Goal: Task Accomplishment & Management: Manage account settings

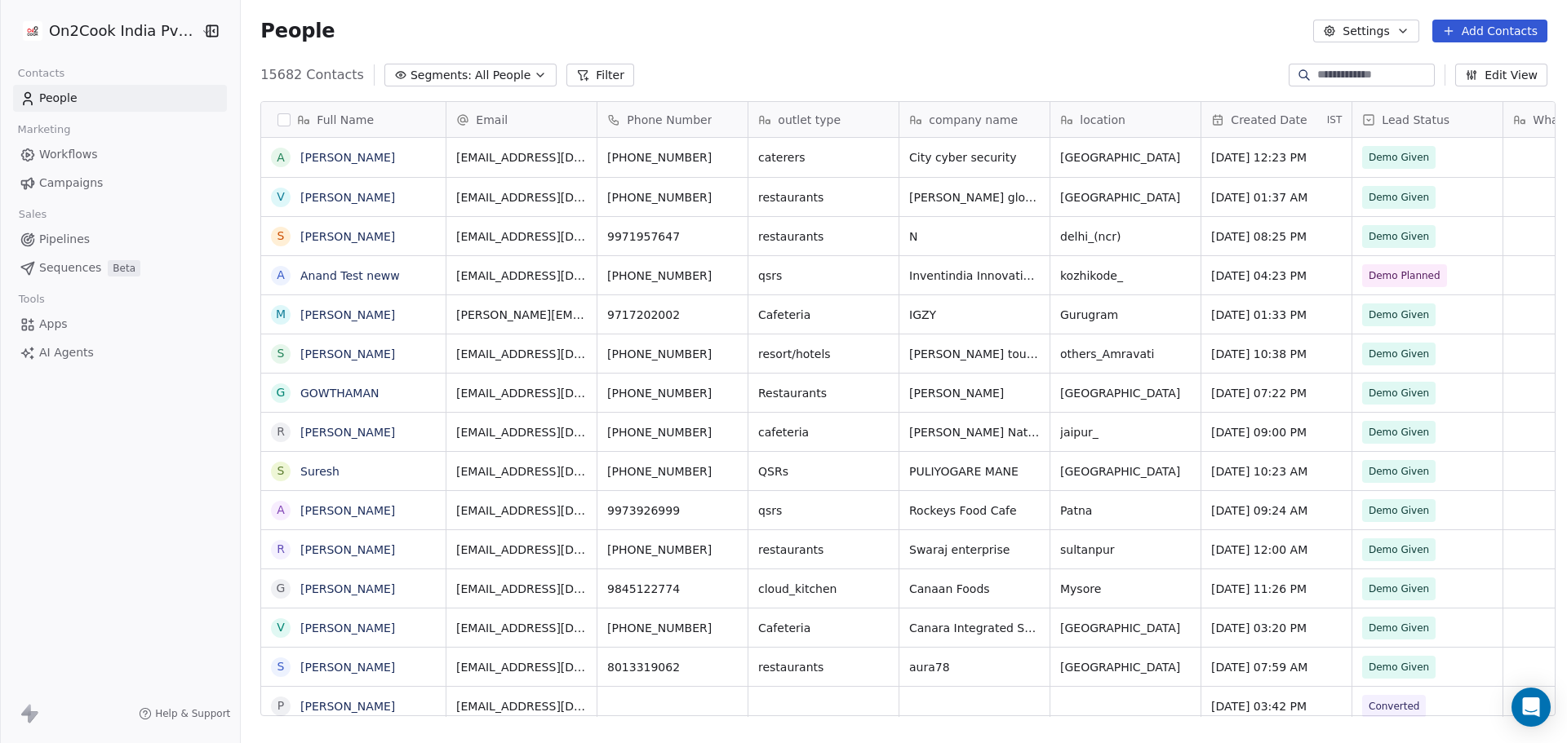
click at [135, 43] on html "On2Cook India Pvt. Ltd. Contacts People Marketing Workflows Campaigns Sales Pip…" at bounding box center [783, 371] width 1567 height 743
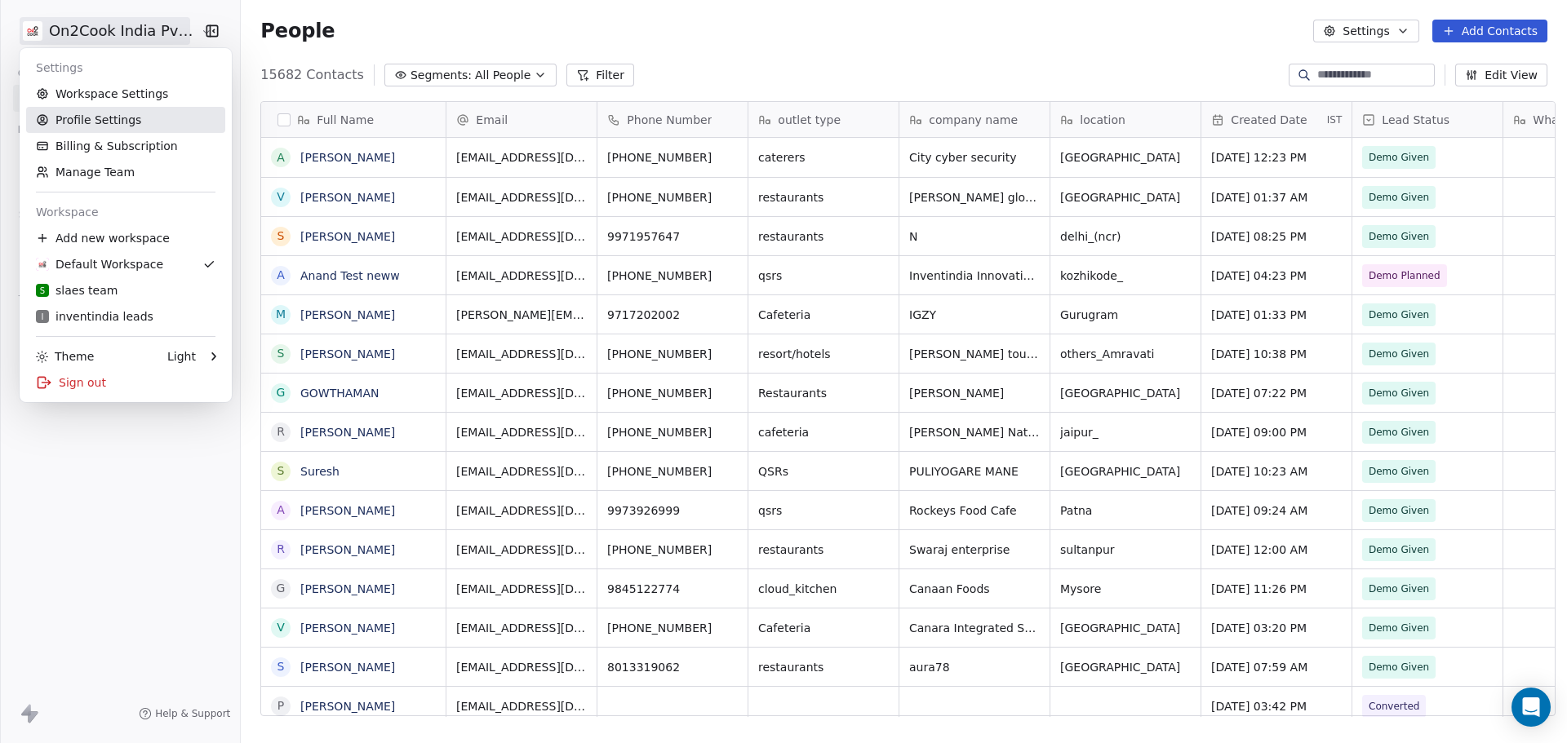
click at [164, 113] on link "Profile Settings" at bounding box center [125, 120] width 199 height 26
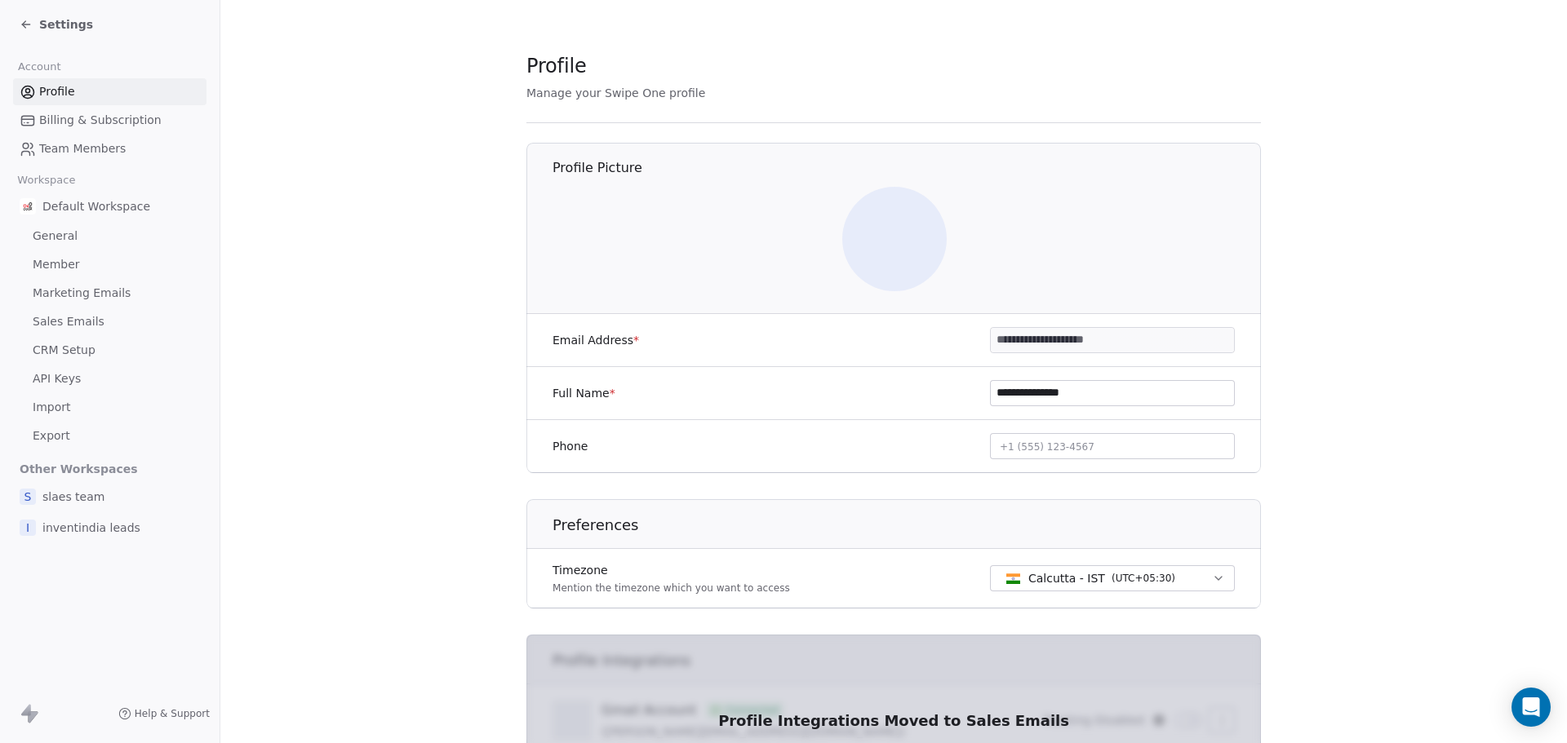
click at [132, 140] on link "Team Members" at bounding box center [109, 148] width 193 height 27
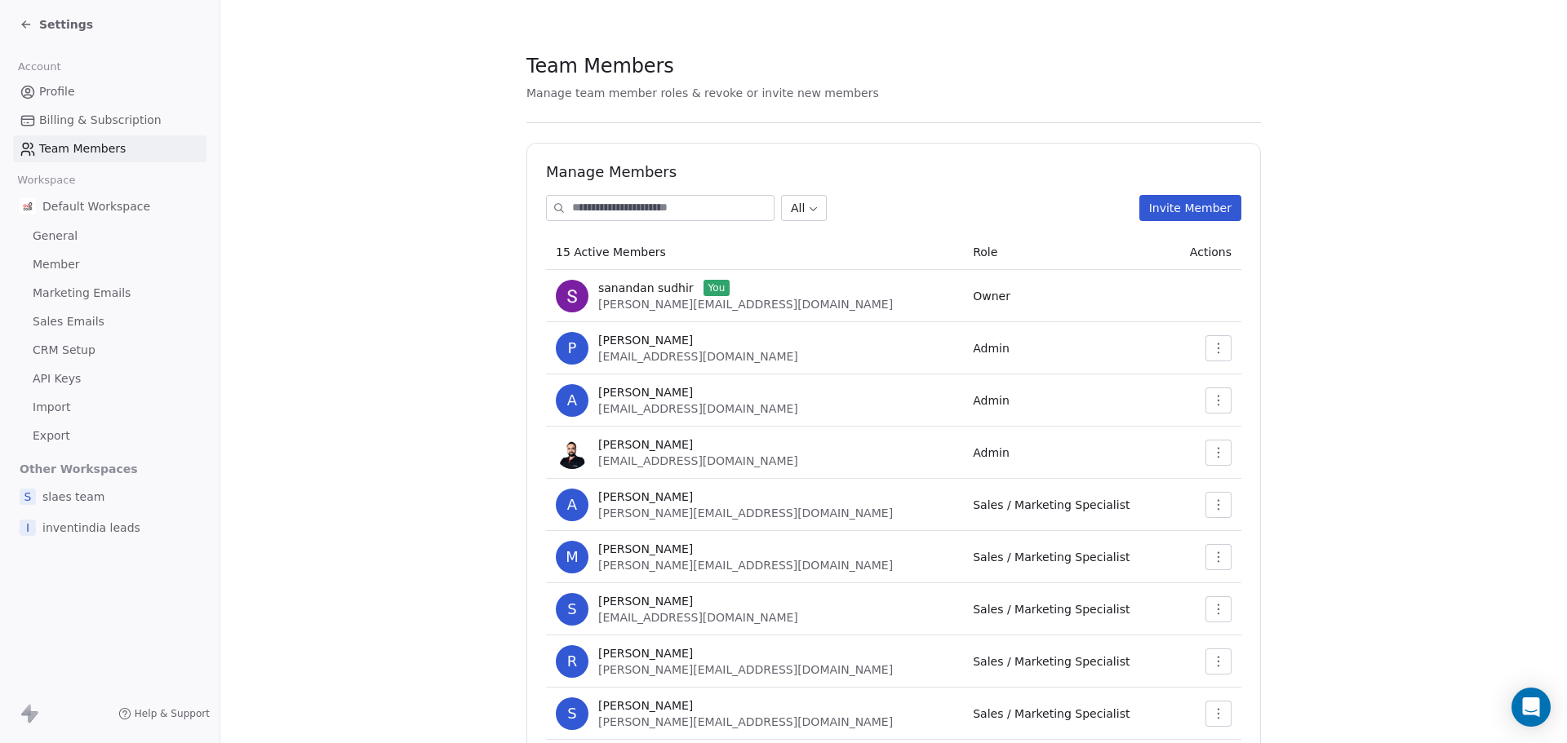
click at [1173, 206] on button "Invite Member" at bounding box center [1190, 208] width 102 height 26
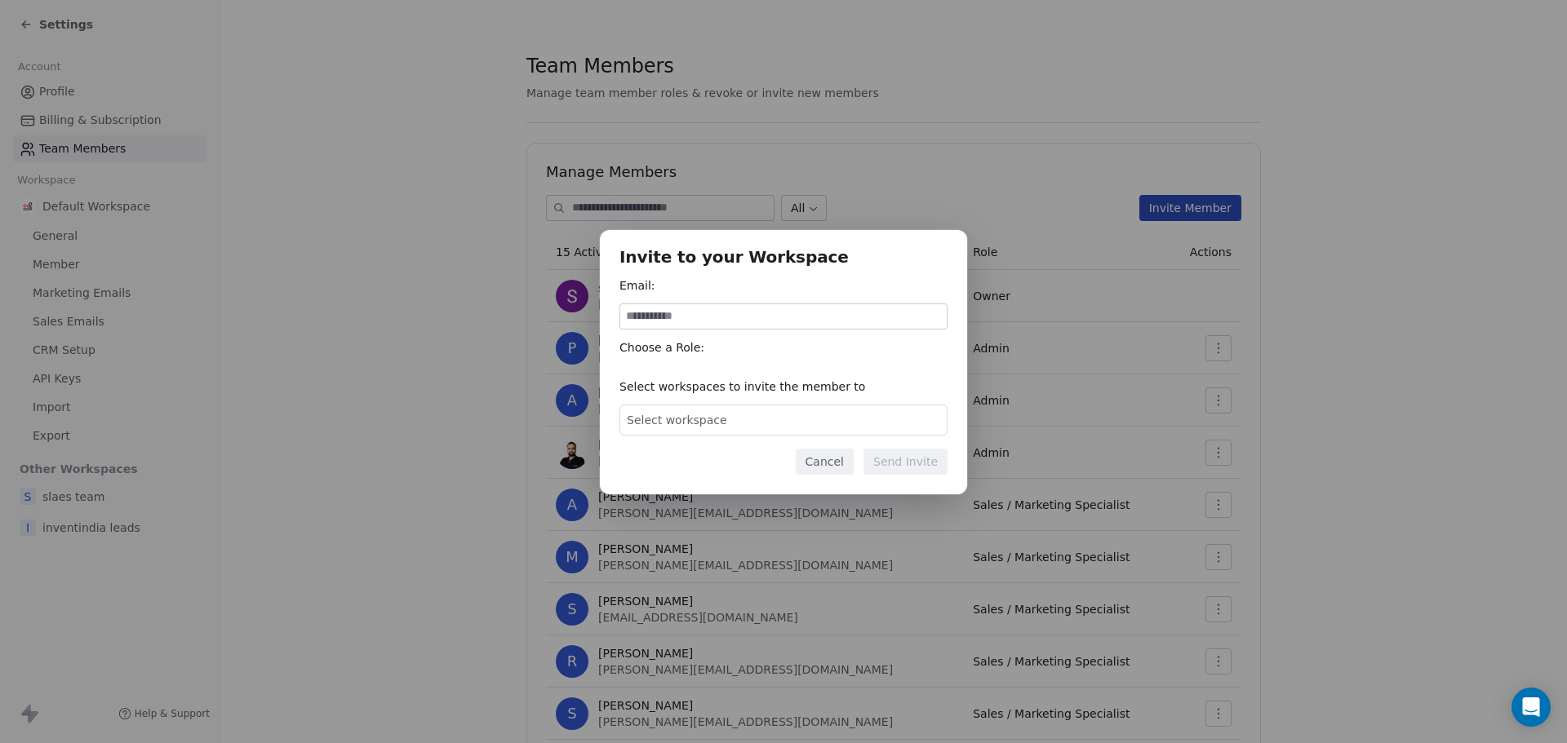
click at [844, 317] on input at bounding box center [783, 316] width 326 height 24
type input "*"
type input "**********"
click at [725, 419] on div "Select workspace" at bounding box center [783, 420] width 328 height 31
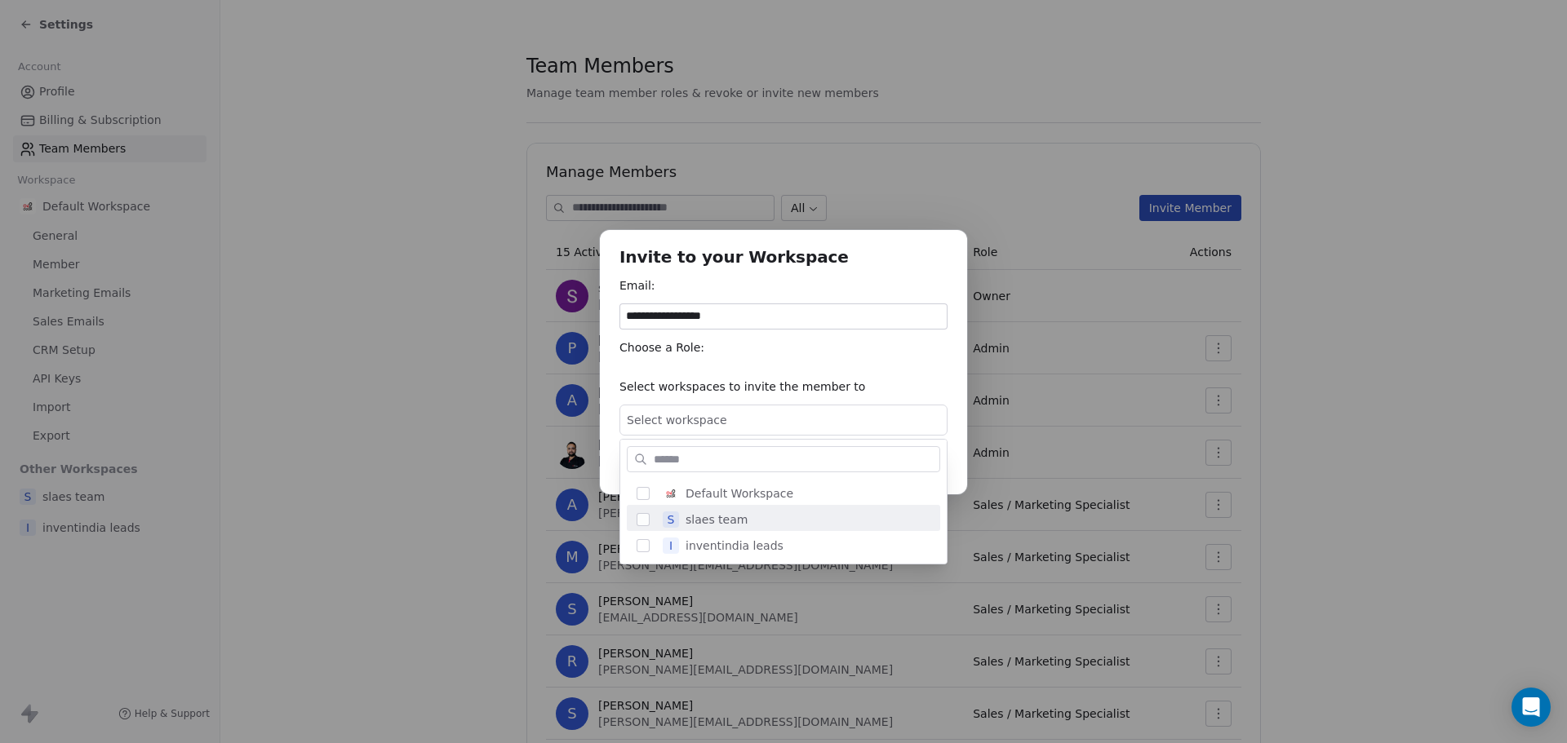
scroll to position [3, 0]
click at [759, 513] on div "s slaes team" at bounding box center [793, 516] width 274 height 29
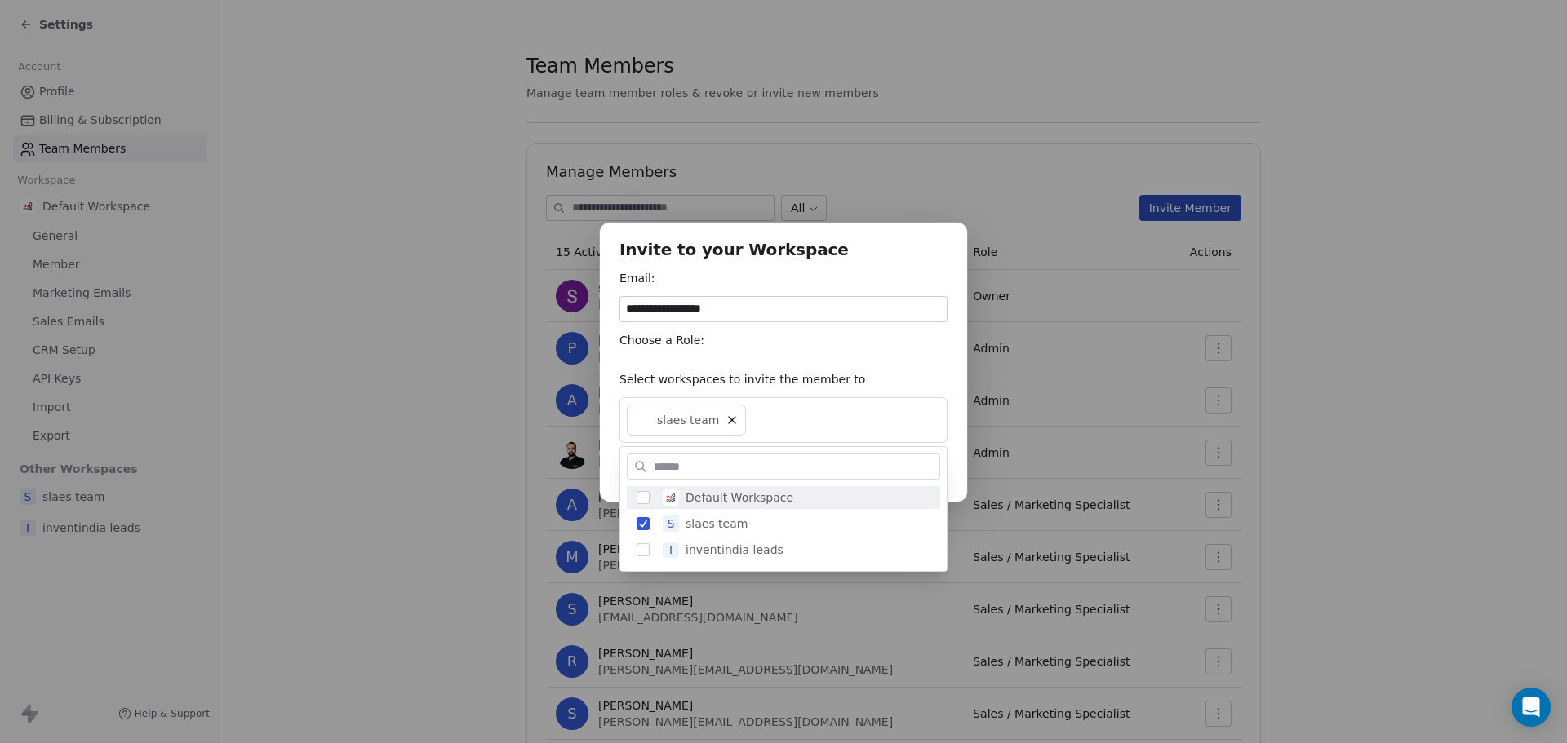
click at [825, 379] on div "**********" at bounding box center [783, 371] width 1567 height 349
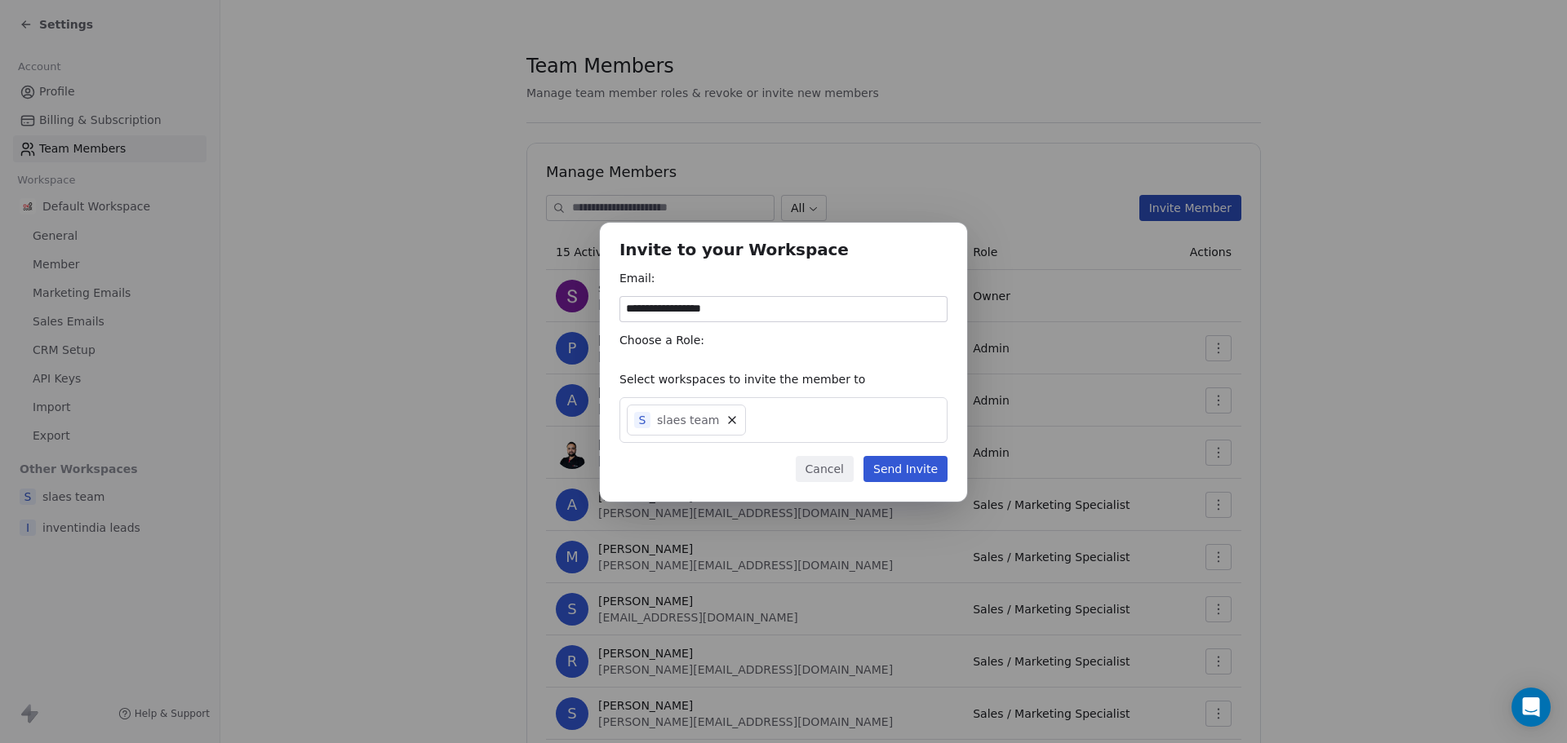
click at [703, 347] on div "Choose a Role:" at bounding box center [783, 340] width 328 height 16
click at [689, 349] on div "Choose a Role:" at bounding box center [783, 345] width 328 height 26
click at [725, 420] on icon at bounding box center [731, 420] width 13 height 13
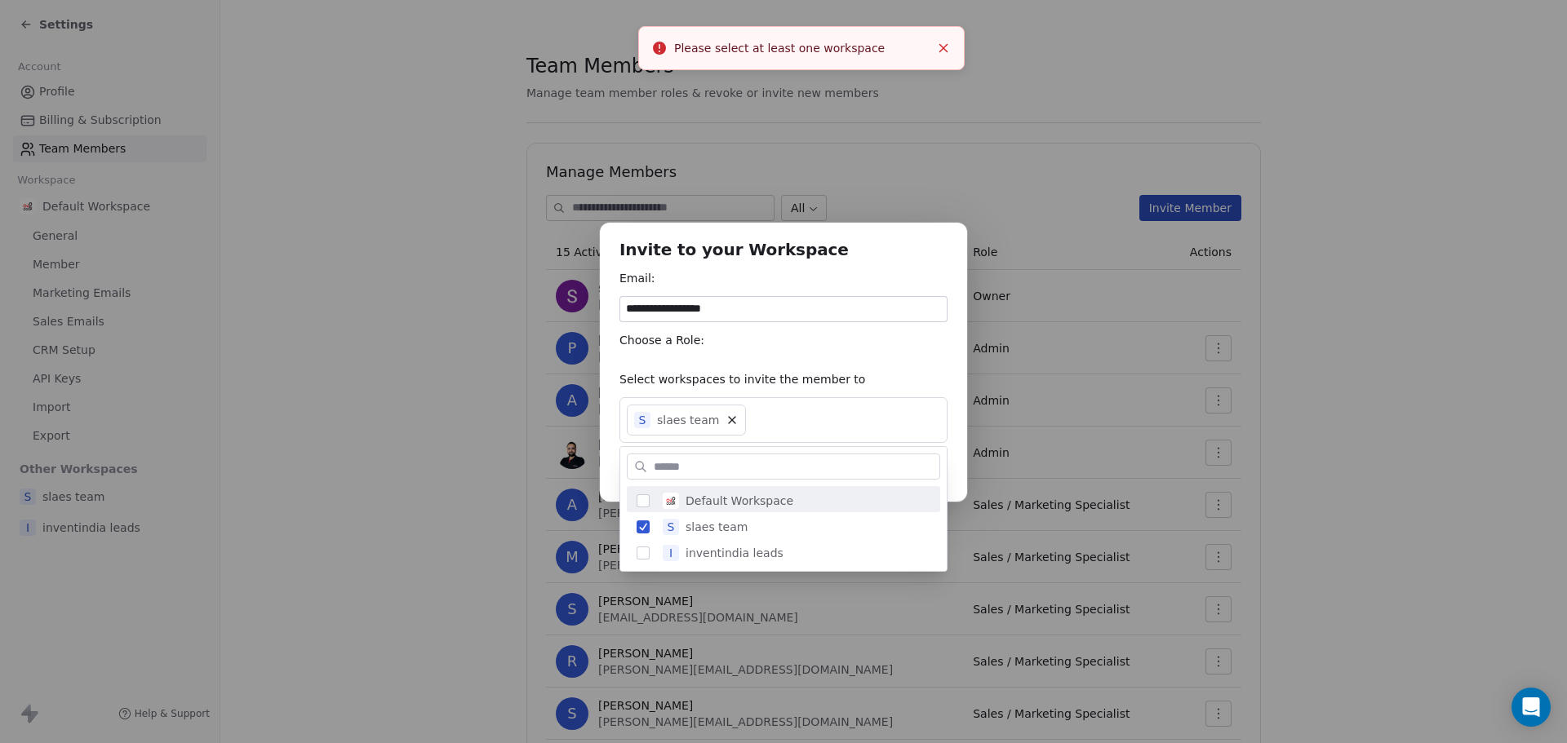
click at [808, 422] on div "**********" at bounding box center [783, 371] width 1567 height 349
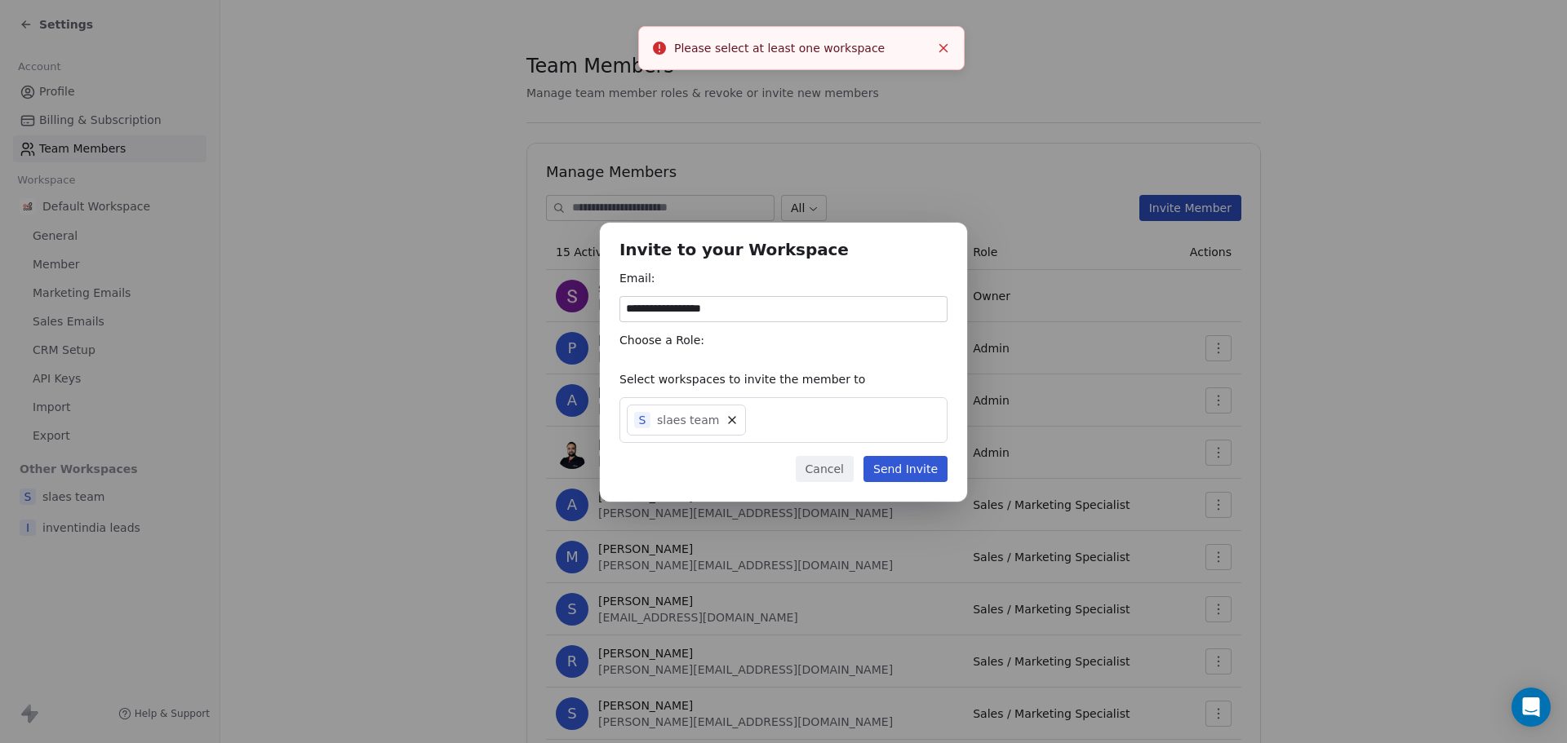
click at [906, 470] on button "Send Invite" at bounding box center [905, 469] width 84 height 26
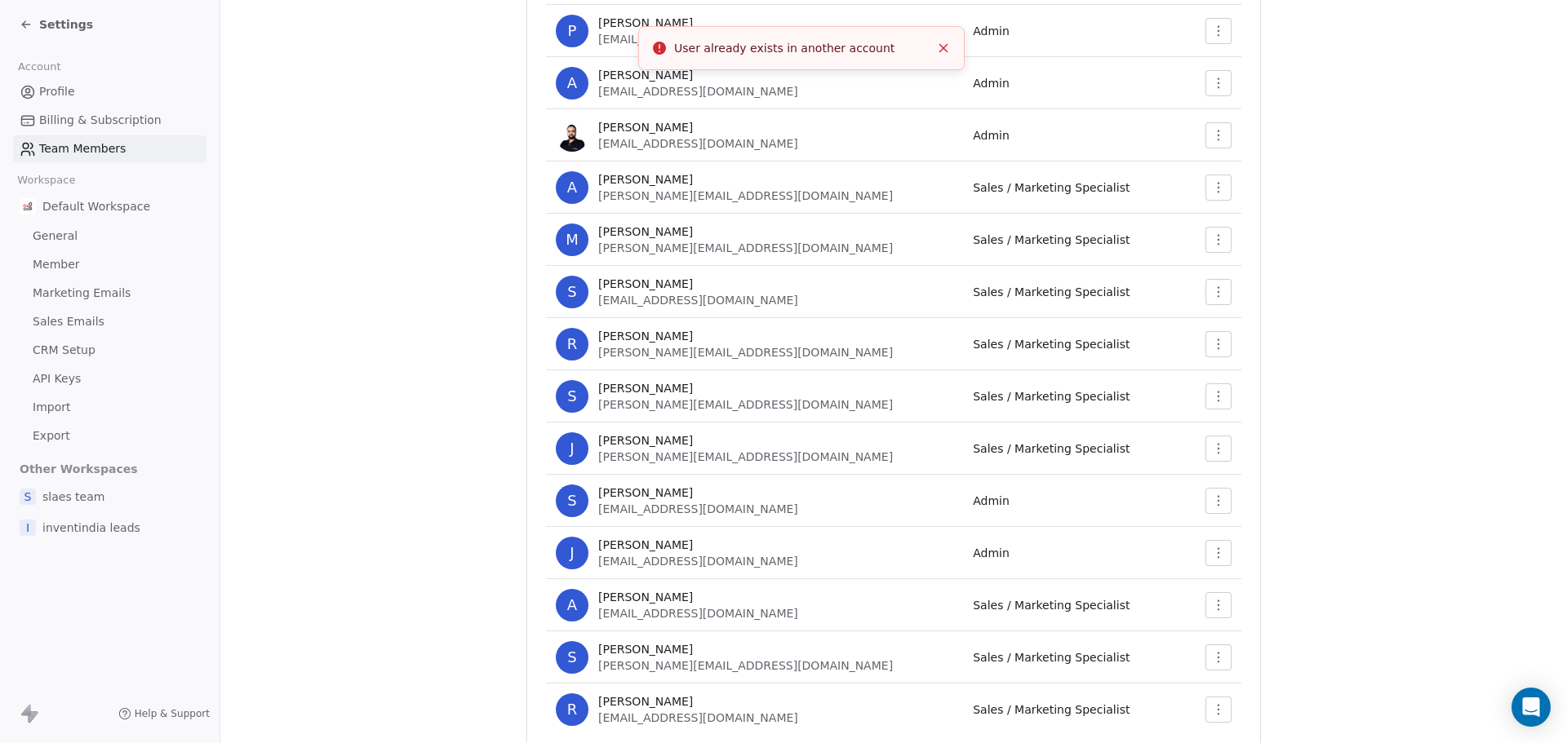
scroll to position [382, 0]
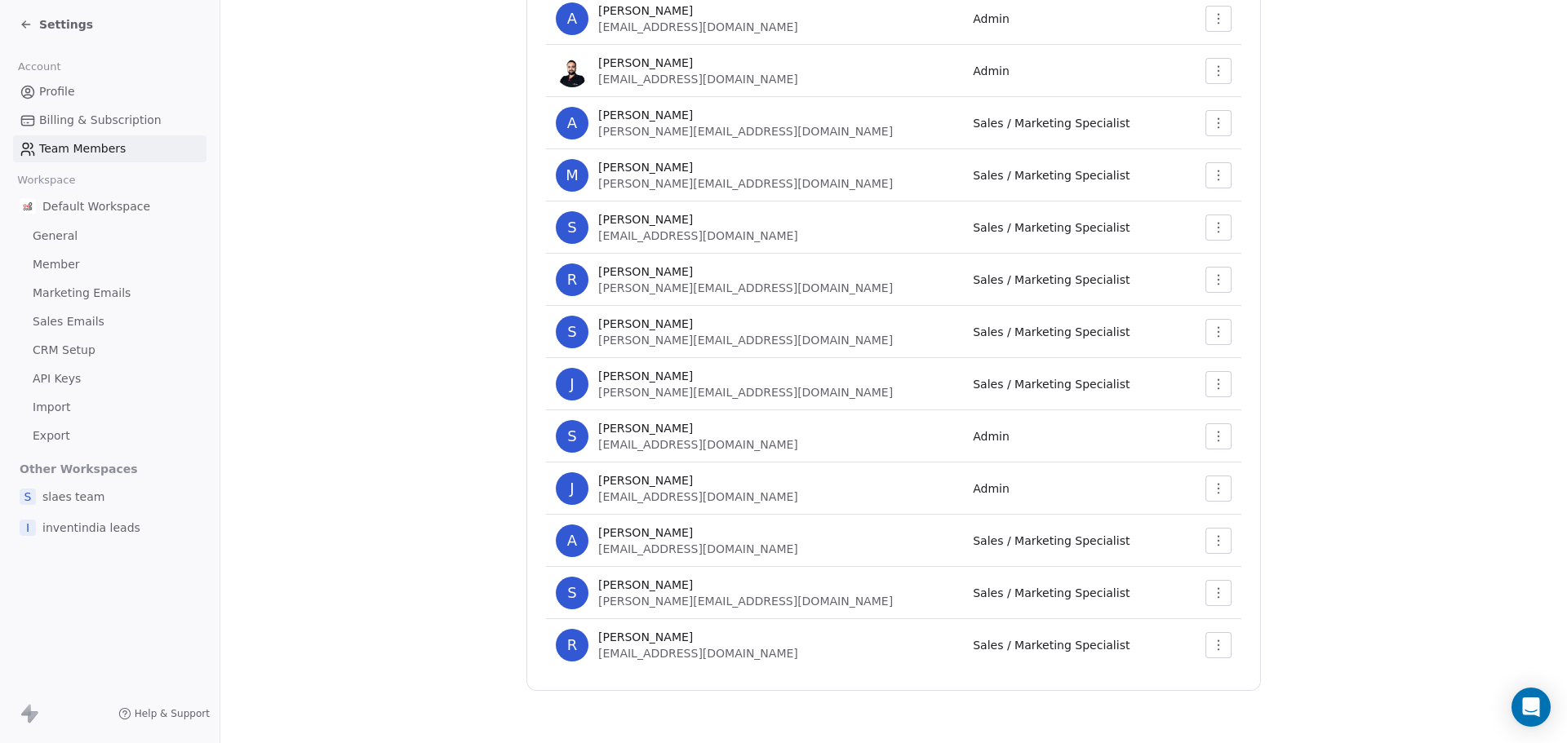
click at [769, 598] on div "S [DEMOGRAPHIC_DATA][PERSON_NAME] [PERSON_NAME][EMAIL_ADDRESS][DOMAIN_NAME]" at bounding box center [754, 593] width 397 height 33
click at [718, 592] on div "S [DEMOGRAPHIC_DATA][PERSON_NAME] [PERSON_NAME][EMAIL_ADDRESS][DOMAIN_NAME]" at bounding box center [754, 593] width 397 height 33
click at [737, 606] on div "S [DEMOGRAPHIC_DATA][PERSON_NAME] [PERSON_NAME][EMAIL_ADDRESS][DOMAIN_NAME]" at bounding box center [754, 593] width 397 height 33
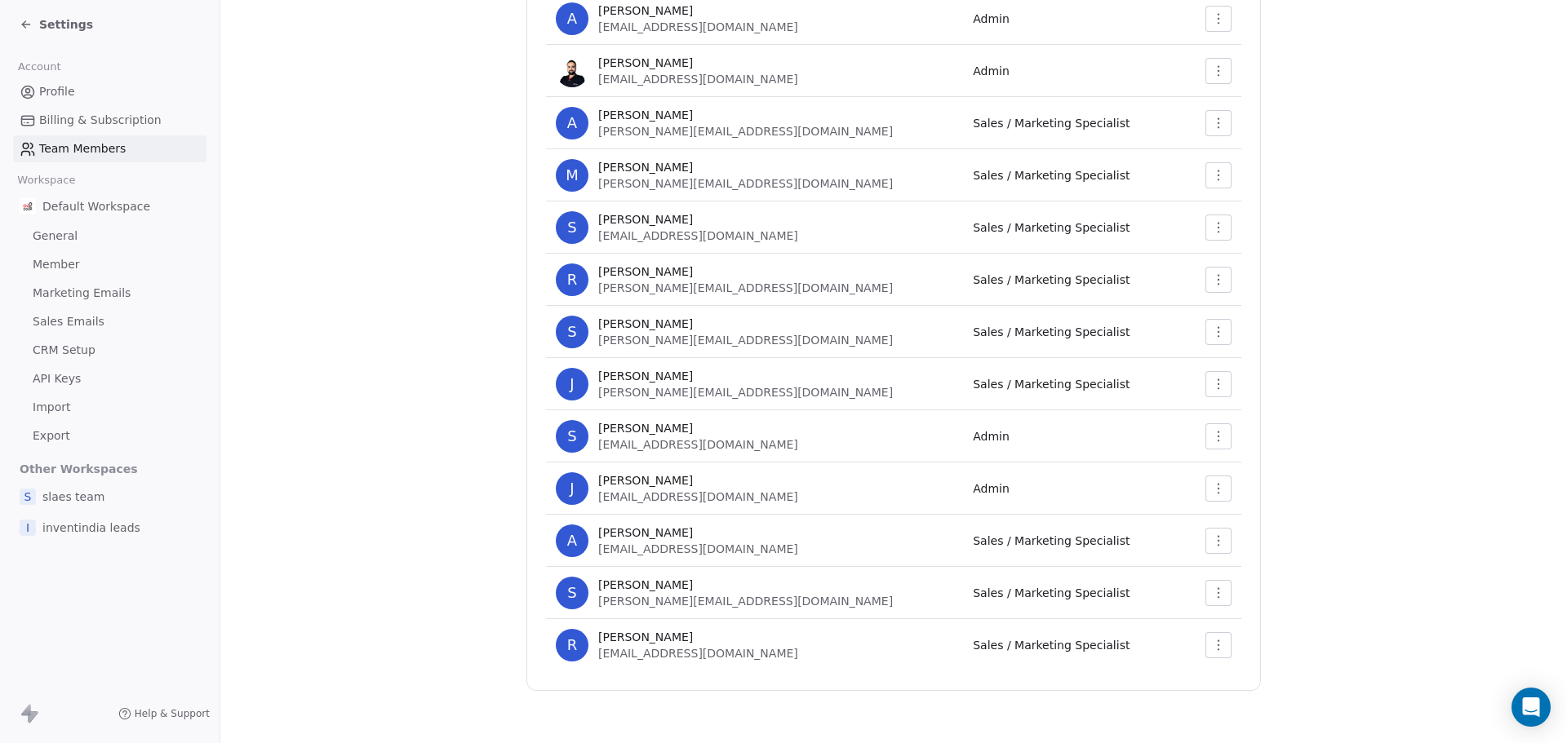
click at [682, 603] on span "[PERSON_NAME][EMAIL_ADDRESS][DOMAIN_NAME]" at bounding box center [745, 601] width 295 height 13
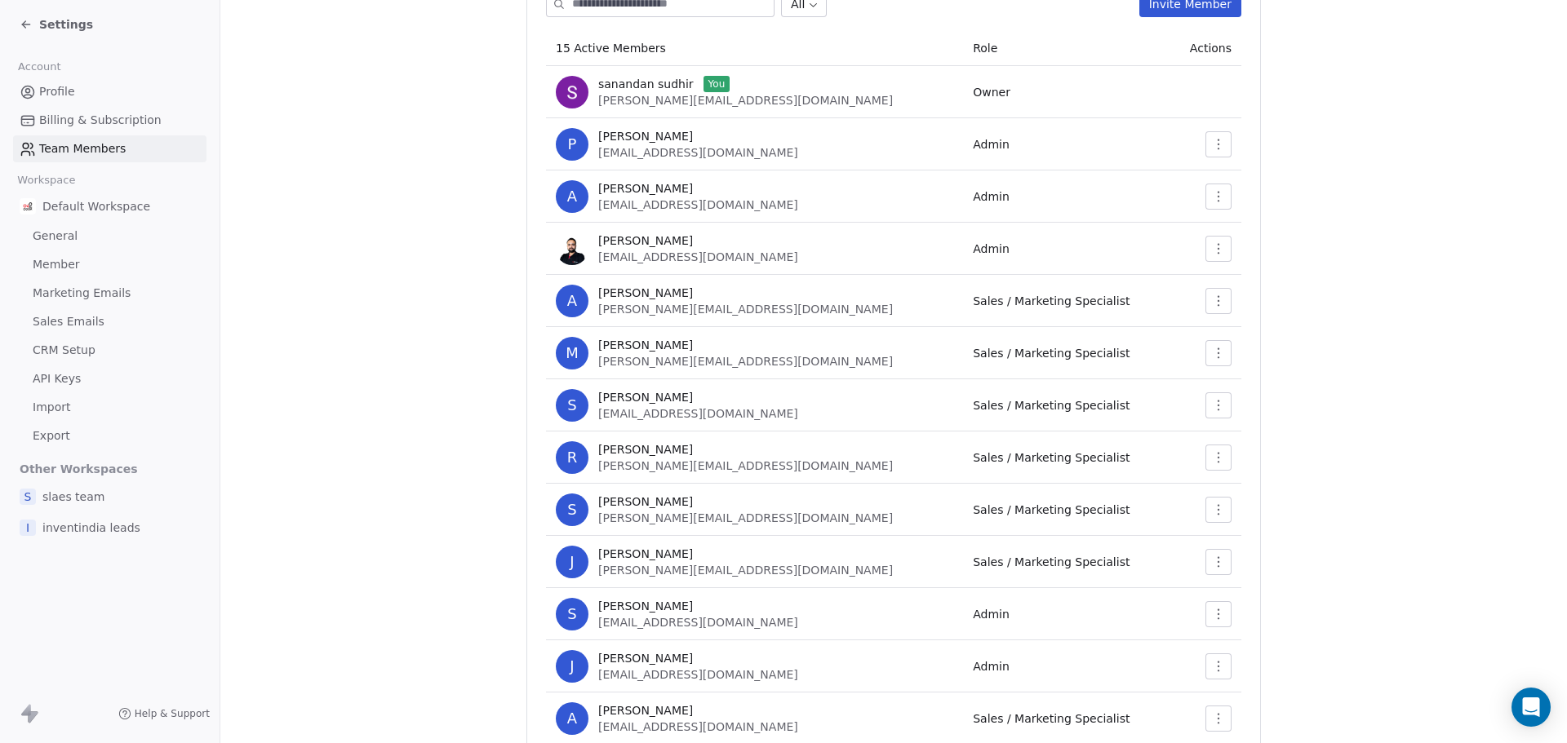
scroll to position [0, 0]
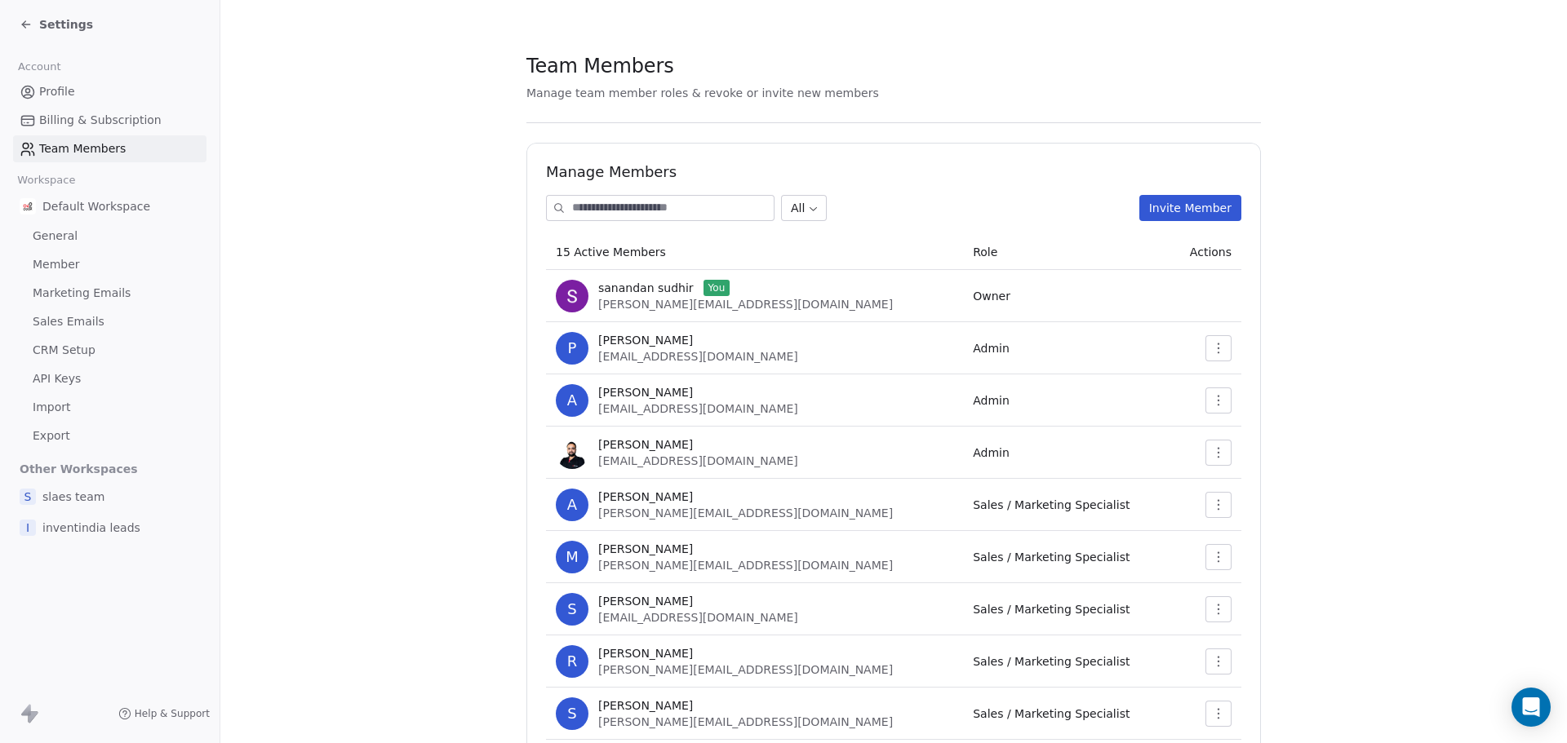
click at [58, 27] on span "Settings" at bounding box center [66, 24] width 54 height 16
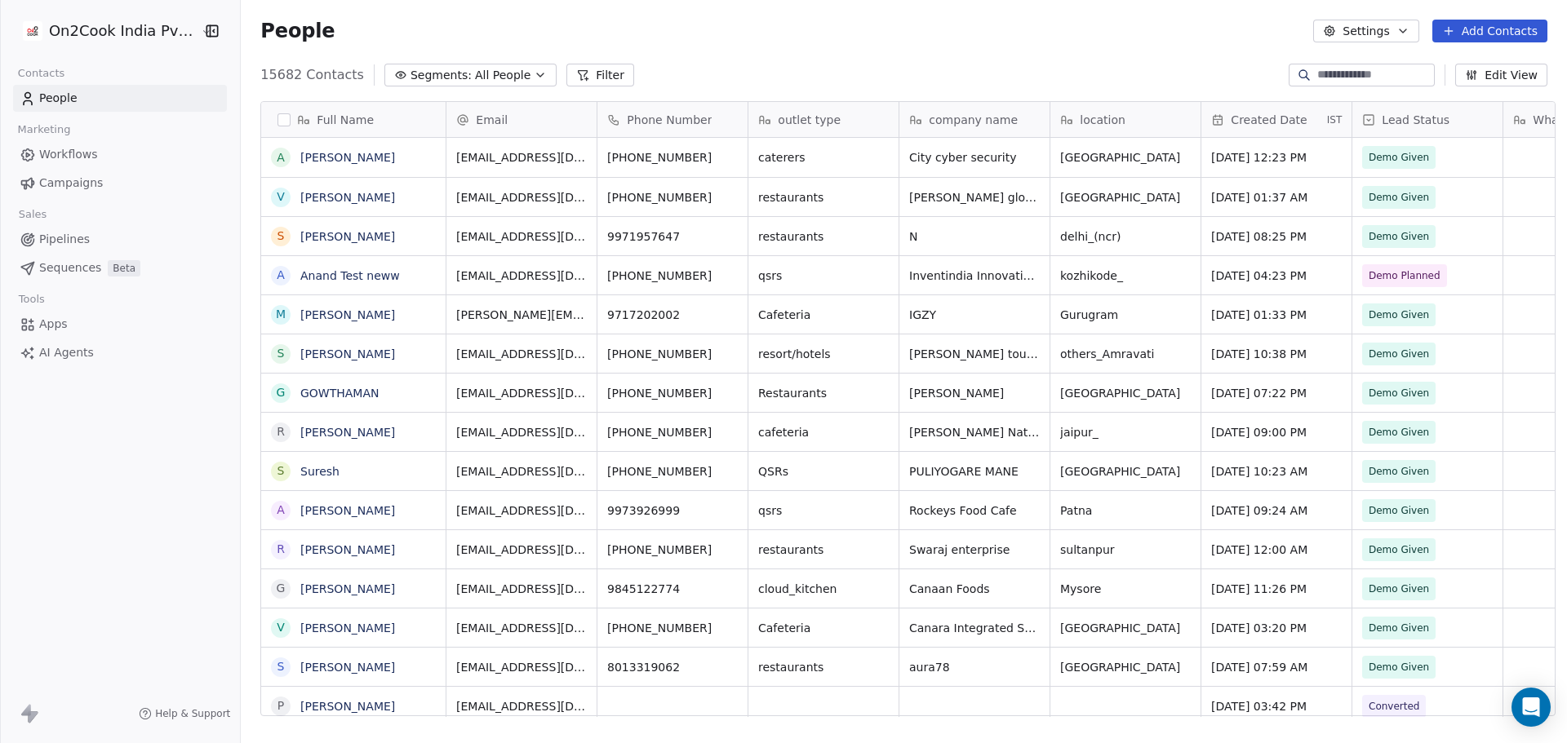
scroll to position [641, 1321]
click at [126, 32] on html "On2Cook India Pvt. Ltd. Contacts People Marketing Workflows Campaigns Sales Pip…" at bounding box center [783, 371] width 1567 height 743
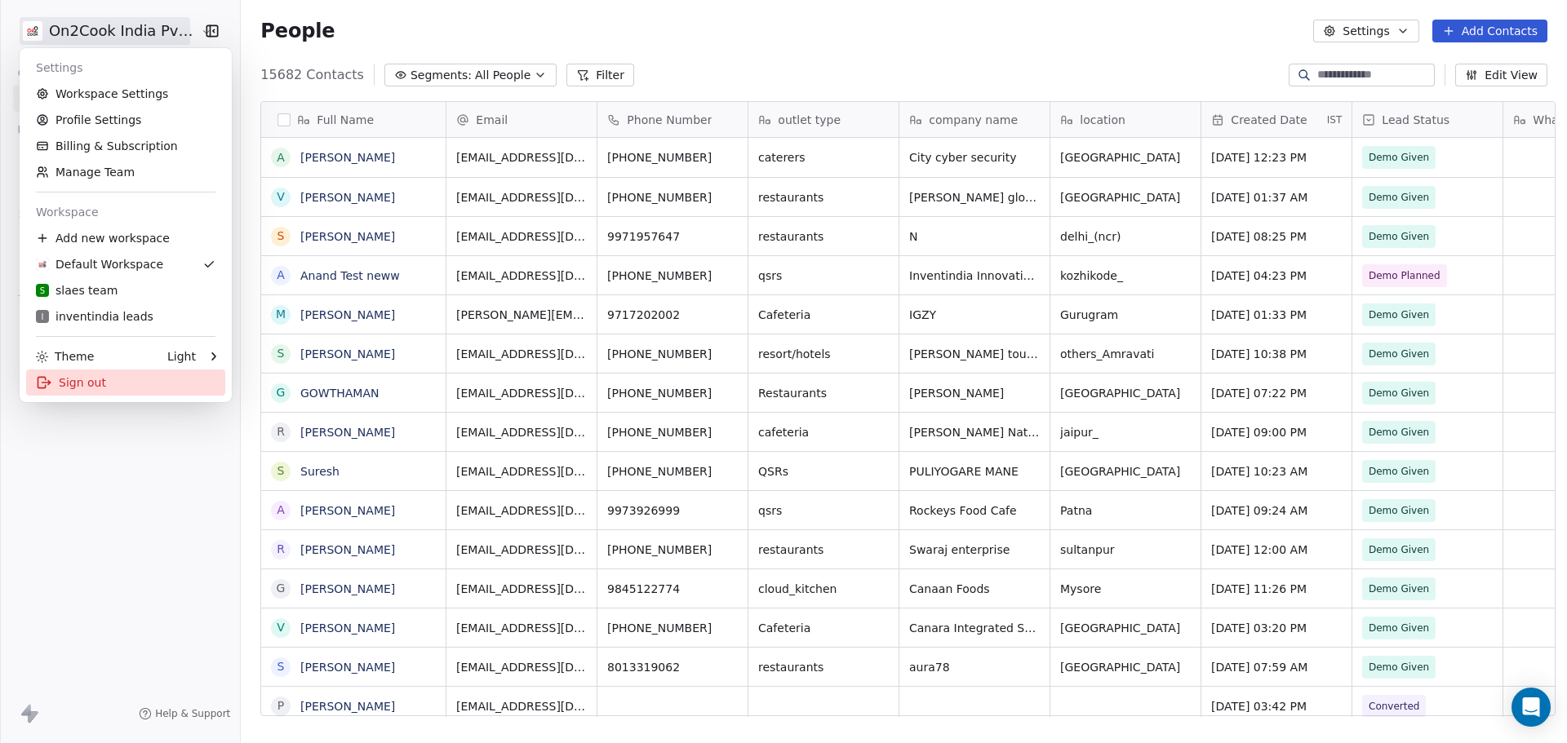
click at [82, 388] on div "Sign out" at bounding box center [125, 383] width 199 height 26
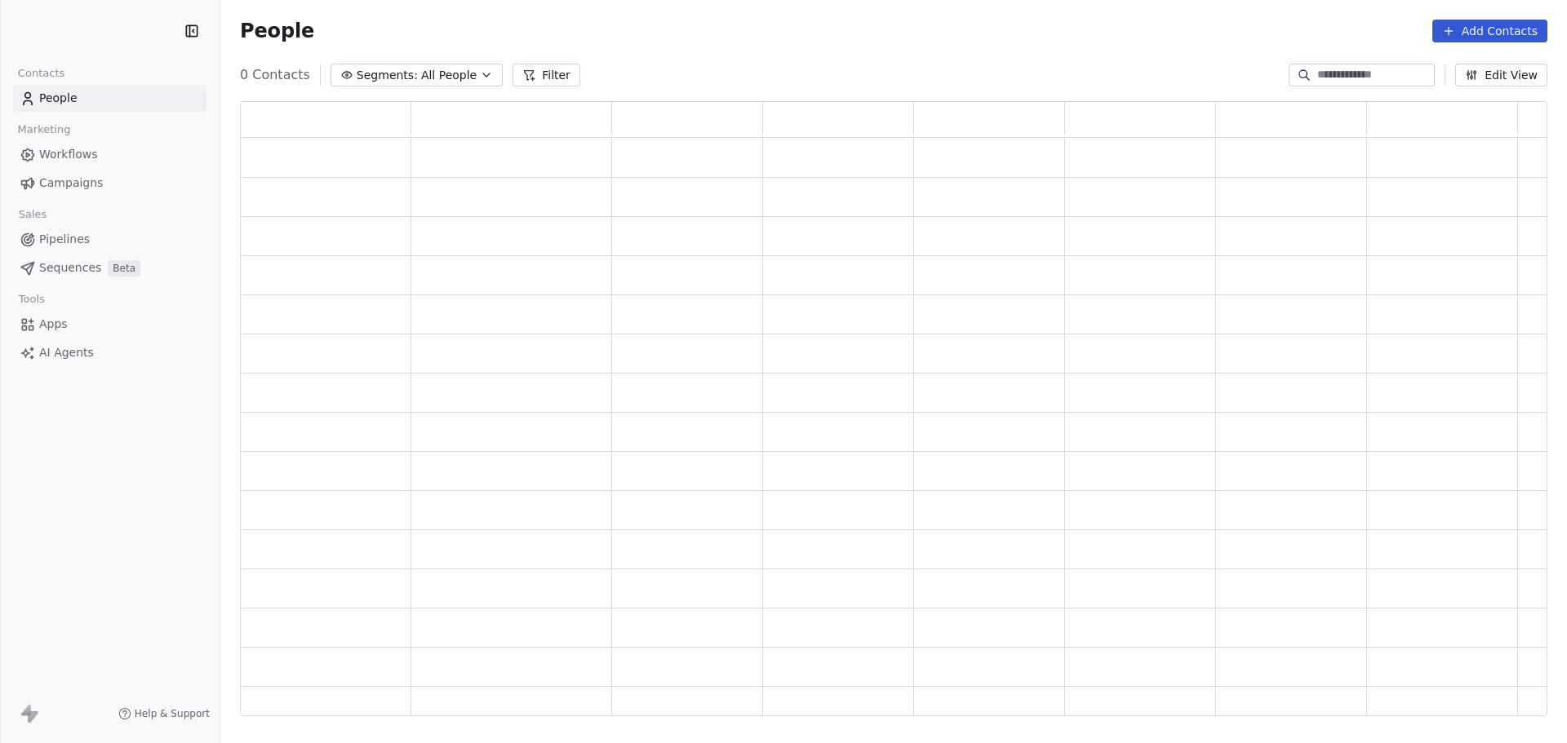
scroll to position [602, 1295]
